Goal: Task Accomplishment & Management: Use online tool/utility

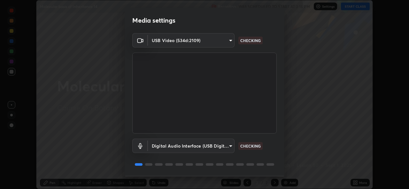
scroll to position [20, 0]
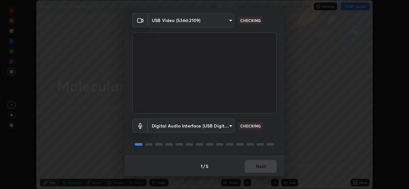
click at [254, 169] on div "1 / 5 Next" at bounding box center [205, 166] width 160 height 20
click at [258, 169] on div "1 / 5 Next" at bounding box center [205, 166] width 160 height 20
click at [261, 168] on div "1 / 5 Next" at bounding box center [205, 166] width 160 height 20
click at [264, 166] on div "1 / 5 Next" at bounding box center [205, 166] width 160 height 20
click at [265, 170] on div "1 / 5 Next" at bounding box center [205, 166] width 160 height 20
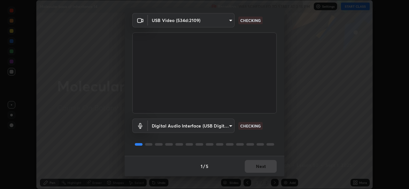
click at [264, 168] on div "1 / 5 Next" at bounding box center [205, 166] width 160 height 20
click at [263, 167] on div "1 / 5 Next" at bounding box center [205, 166] width 160 height 20
click at [262, 167] on div "1 / 5 Next" at bounding box center [205, 166] width 160 height 20
click at [261, 167] on div "1 / 5 Next" at bounding box center [205, 166] width 160 height 20
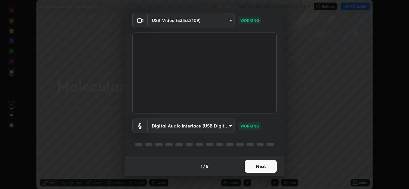
click at [258, 170] on button "Next" at bounding box center [261, 166] width 32 height 13
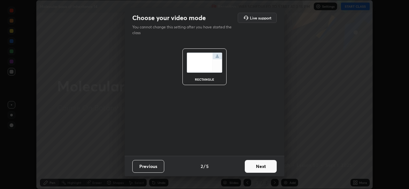
click at [257, 167] on button "Next" at bounding box center [261, 166] width 32 height 13
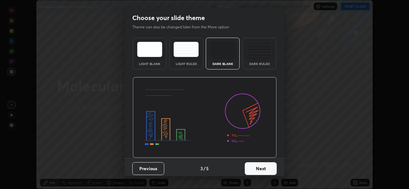
click at [260, 168] on button "Next" at bounding box center [261, 168] width 32 height 13
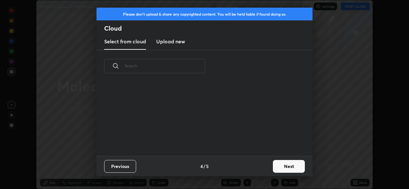
click at [260, 168] on div "Previous 4 / 5 Next" at bounding box center [204, 166] width 216 height 20
click at [278, 166] on button "Next" at bounding box center [289, 166] width 32 height 13
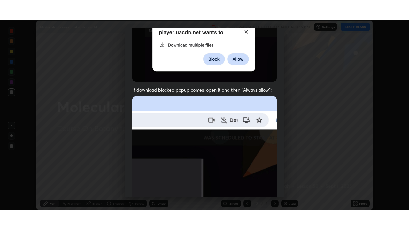
scroll to position [150, 0]
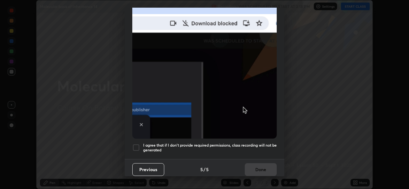
click at [136, 144] on div at bounding box center [136, 148] width 8 height 8
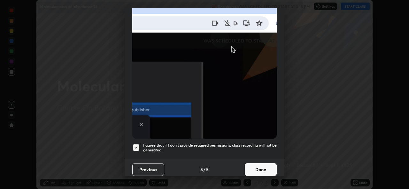
click at [249, 166] on button "Done" at bounding box center [261, 169] width 32 height 13
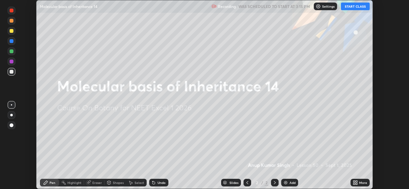
click at [352, 10] on button "START CLASS" at bounding box center [355, 7] width 29 height 8
click at [356, 182] on icon at bounding box center [356, 182] width 2 height 2
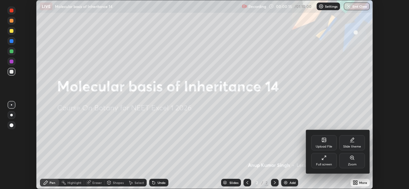
click at [329, 159] on div "Full screen" at bounding box center [324, 160] width 26 height 15
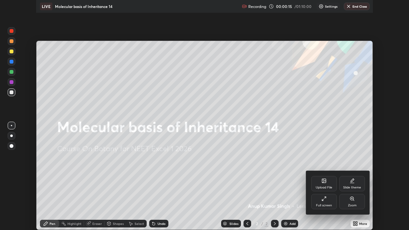
scroll to position [230, 409]
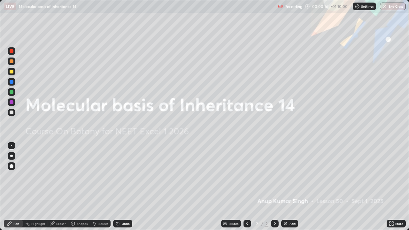
click at [290, 189] on div "Add" at bounding box center [292, 223] width 6 height 3
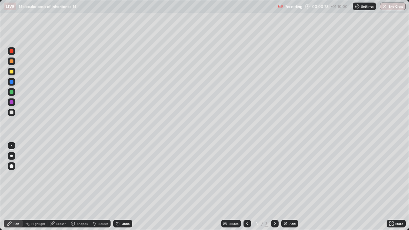
click at [15, 158] on div at bounding box center [12, 156] width 8 height 8
click at [117, 189] on icon at bounding box center [118, 224] width 3 height 3
click at [11, 93] on div at bounding box center [12, 92] width 4 height 4
click at [58, 189] on div "Eraser" at bounding box center [58, 224] width 20 height 8
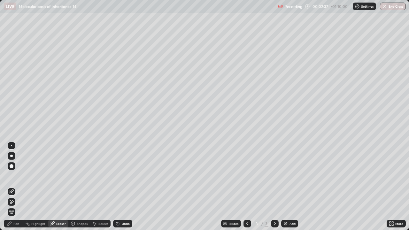
click at [14, 189] on div "Pen" at bounding box center [16, 223] width 6 height 3
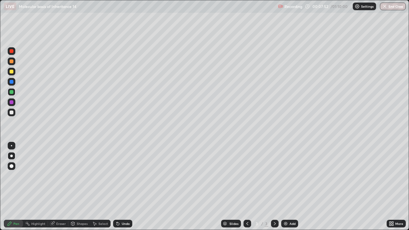
click at [14, 112] on div at bounding box center [12, 113] width 8 height 8
click at [12, 92] on div at bounding box center [12, 92] width 4 height 4
click at [10, 114] on div at bounding box center [12, 112] width 4 height 4
click at [11, 92] on div at bounding box center [12, 92] width 4 height 4
click at [13, 113] on div at bounding box center [12, 112] width 4 height 4
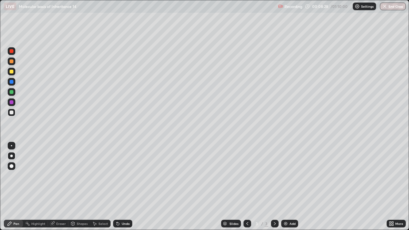
click at [14, 72] on div at bounding box center [12, 72] width 8 height 8
click at [14, 113] on div at bounding box center [12, 113] width 8 height 8
click at [0, 170] on div "Setting up your live class" at bounding box center [204, 115] width 409 height 230
click at [283, 189] on img at bounding box center [285, 223] width 5 height 5
click at [11, 167] on div at bounding box center [12, 166] width 4 height 4
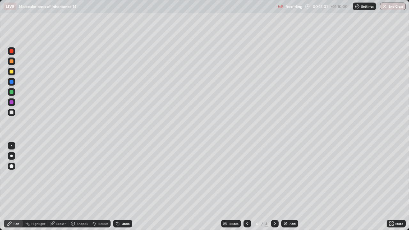
click at [11, 61] on div at bounding box center [12, 61] width 4 height 4
click at [11, 93] on div at bounding box center [12, 92] width 4 height 4
click at [246, 189] on icon at bounding box center [247, 223] width 5 height 5
click at [274, 189] on icon at bounding box center [274, 223] width 5 height 5
click at [11, 72] on div at bounding box center [12, 72] width 4 height 4
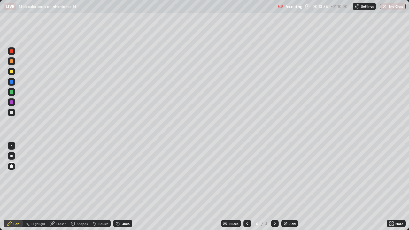
click at [63, 189] on div "Eraser" at bounding box center [61, 223] width 10 height 3
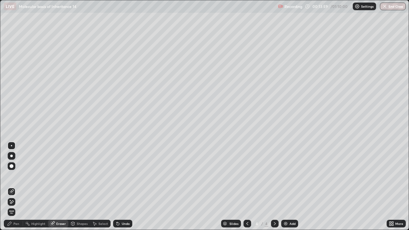
click at [20, 189] on div "Pen" at bounding box center [13, 224] width 19 height 8
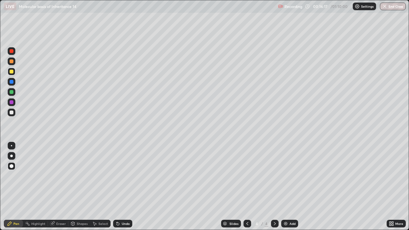
click at [10, 112] on div at bounding box center [12, 112] width 4 height 4
click at [11, 146] on div at bounding box center [11, 145] width 1 height 1
click at [12, 73] on div at bounding box center [12, 72] width 4 height 4
click at [13, 91] on div at bounding box center [12, 92] width 8 height 8
click at [59, 189] on div "Eraser" at bounding box center [61, 223] width 10 height 3
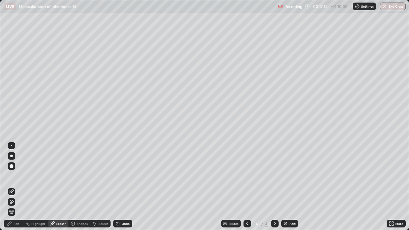
click at [19, 189] on div "Pen" at bounding box center [16, 223] width 6 height 3
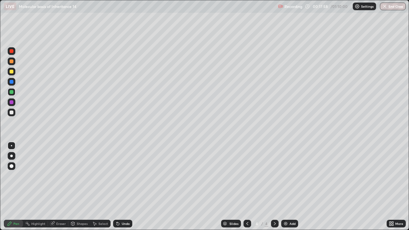
click at [11, 113] on div at bounding box center [12, 112] width 4 height 4
click at [62, 189] on div "Eraser" at bounding box center [58, 224] width 20 height 8
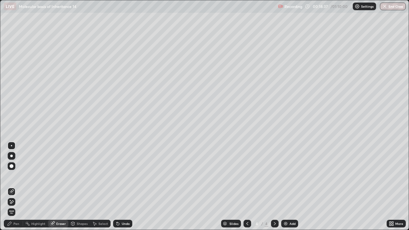
click at [14, 189] on div "Pen" at bounding box center [13, 224] width 19 height 8
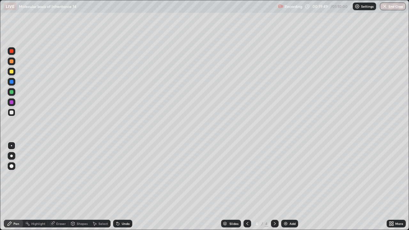
click at [65, 189] on div "Eraser" at bounding box center [58, 224] width 20 height 8
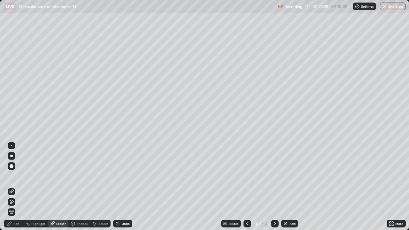
click at [17, 189] on div "Pen" at bounding box center [16, 223] width 6 height 3
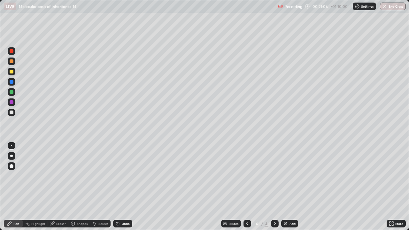
click at [59, 189] on div "Eraser" at bounding box center [61, 223] width 10 height 3
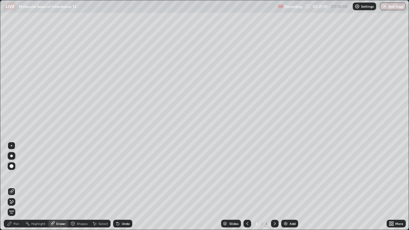
click at [19, 189] on div "Pen" at bounding box center [16, 223] width 6 height 3
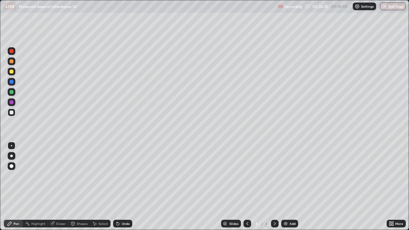
click at [286, 189] on img at bounding box center [285, 223] width 5 height 5
click at [11, 152] on div at bounding box center [12, 156] width 8 height 8
click at [11, 82] on div at bounding box center [12, 82] width 4 height 4
click at [122, 189] on div "Undo" at bounding box center [126, 223] width 8 height 3
click at [11, 112] on div at bounding box center [12, 112] width 4 height 4
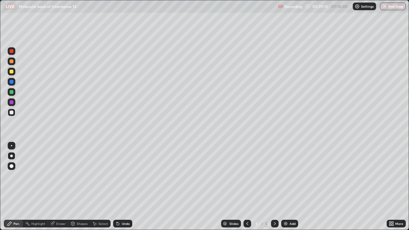
click at [12, 93] on div at bounding box center [12, 92] width 4 height 4
click at [125, 189] on div "Undo" at bounding box center [126, 223] width 8 height 3
click at [408, 156] on div "Setting up your live class" at bounding box center [204, 115] width 409 height 230
click at [0, 117] on div "Setting up your live class" at bounding box center [204, 115] width 409 height 230
click at [11, 112] on div at bounding box center [12, 112] width 4 height 4
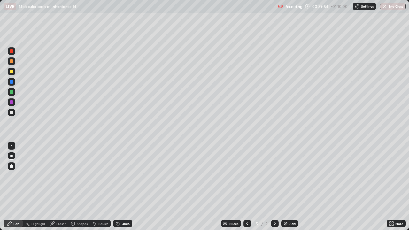
click at [11, 80] on div at bounding box center [12, 82] width 4 height 4
click at [57, 189] on div "Eraser" at bounding box center [61, 223] width 10 height 3
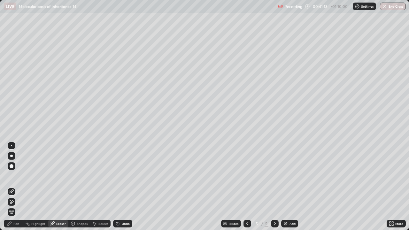
click at [19, 189] on div "Pen" at bounding box center [16, 223] width 6 height 3
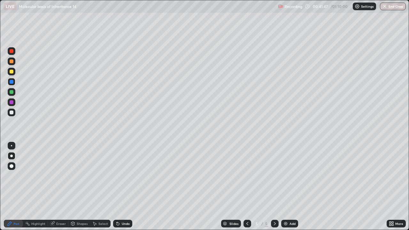
click at [13, 112] on div at bounding box center [12, 112] width 4 height 4
click at [12, 82] on div at bounding box center [12, 82] width 4 height 4
click at [14, 73] on div at bounding box center [12, 72] width 8 height 8
click at [284, 189] on img at bounding box center [285, 223] width 5 height 5
click at [11, 91] on div at bounding box center [12, 92] width 4 height 4
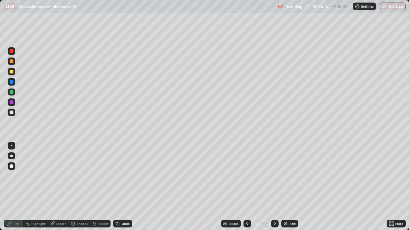
click at [118, 189] on icon at bounding box center [118, 224] width 3 height 3
click at [124, 189] on div "Undo" at bounding box center [126, 223] width 8 height 3
click at [122, 189] on div "Undo" at bounding box center [122, 224] width 19 height 8
click at [120, 189] on div "Undo" at bounding box center [122, 224] width 19 height 8
click at [124, 189] on div "Undo" at bounding box center [126, 223] width 8 height 3
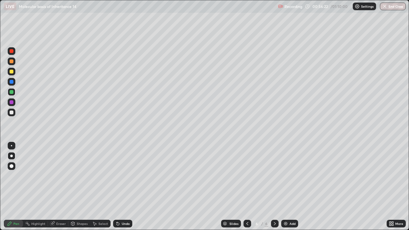
click at [122, 189] on div "Undo" at bounding box center [122, 224] width 19 height 8
click at [0, 0] on div "LIVE Molecular basis of Inheritance 14 Recording 00:56:59 / 01:10:00 Settings E…" at bounding box center [204, 6] width 409 height 13
click at [0, 1] on div "LIVE Molecular basis of Inheritance 14 Recording 00:56:59 / 01:10:00 Settings E…" at bounding box center [204, 6] width 409 height 13
click at [11, 144] on div at bounding box center [12, 146] width 8 height 8
click at [13, 113] on div at bounding box center [12, 113] width 8 height 8
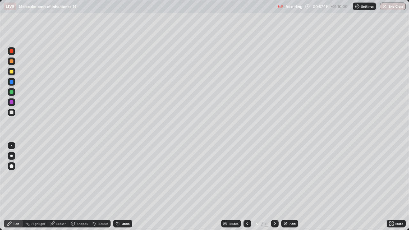
click at [13, 72] on div at bounding box center [12, 72] width 4 height 4
click at [123, 189] on div "Undo" at bounding box center [126, 223] width 8 height 3
click at [125, 189] on div "Undo" at bounding box center [126, 223] width 8 height 3
click at [127, 189] on div "Undo" at bounding box center [126, 223] width 8 height 3
click at [122, 189] on div "Undo" at bounding box center [126, 223] width 8 height 3
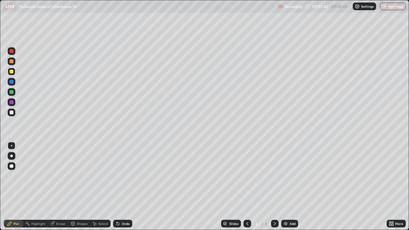
click at [126, 189] on div "Undo" at bounding box center [126, 223] width 8 height 3
click at [321, 8] on div "01:05:35 / 01:10:00" at bounding box center [327, 6] width 44 height 5
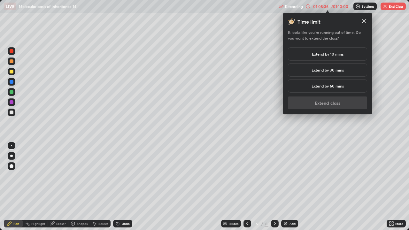
click at [322, 54] on h5 "Extend by 10 mins" at bounding box center [328, 54] width 32 height 6
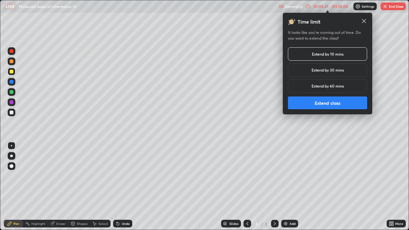
click at [324, 100] on button "Extend class" at bounding box center [327, 102] width 79 height 13
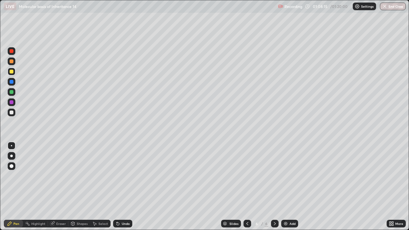
click at [338, 7] on div "Recording 01:08:15 / 01:20:00 Settings End Class" at bounding box center [342, 6] width 128 height 12
click at [345, 7] on div "Recording 01:08:17 / 01:20:00 Settings End Class" at bounding box center [342, 6] width 128 height 12
click at [388, 5] on button "End Class" at bounding box center [393, 7] width 26 height 8
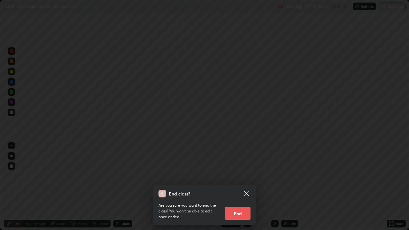
click at [239, 189] on button "End" at bounding box center [238, 213] width 26 height 13
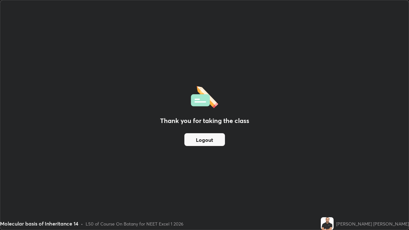
click at [208, 145] on button "Logout" at bounding box center [204, 139] width 41 height 13
click at [210, 143] on button "Logout" at bounding box center [204, 139] width 41 height 13
click at [212, 143] on button "Logout" at bounding box center [204, 139] width 41 height 13
